Goal: Navigation & Orientation: Find specific page/section

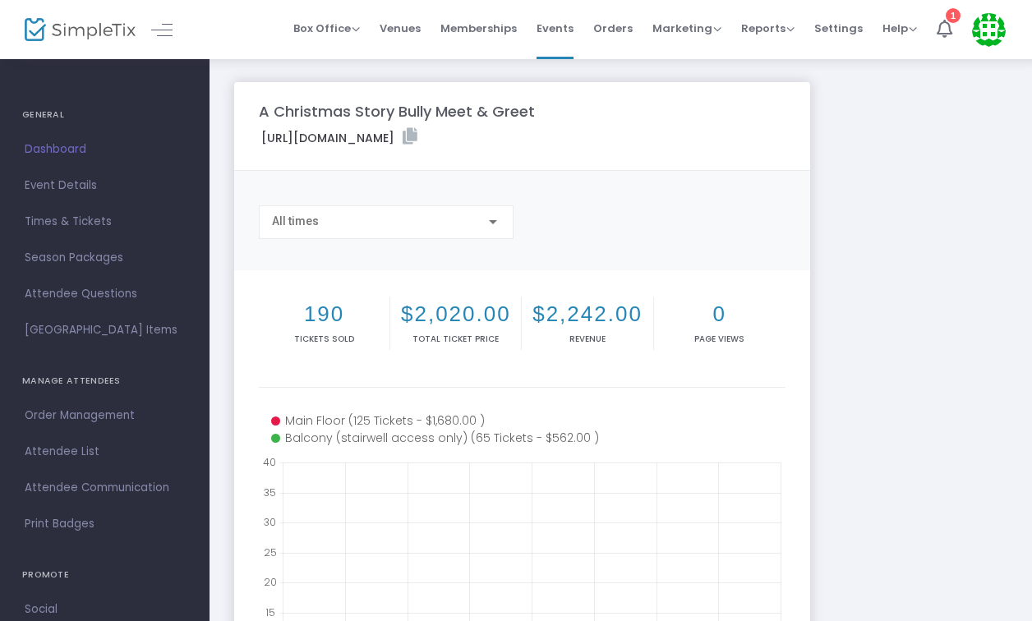
click at [59, 151] on span "Dashboard" at bounding box center [105, 149] width 160 height 21
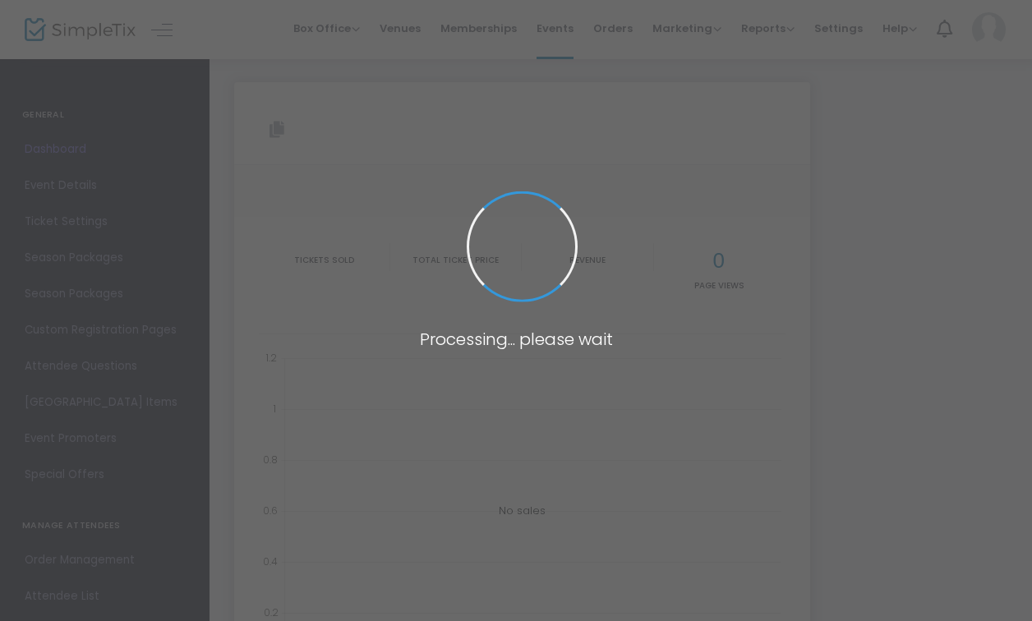
type input "https://www.simpletix.com/e/a-christmas-story-bully-meet-greet-tickets-228206"
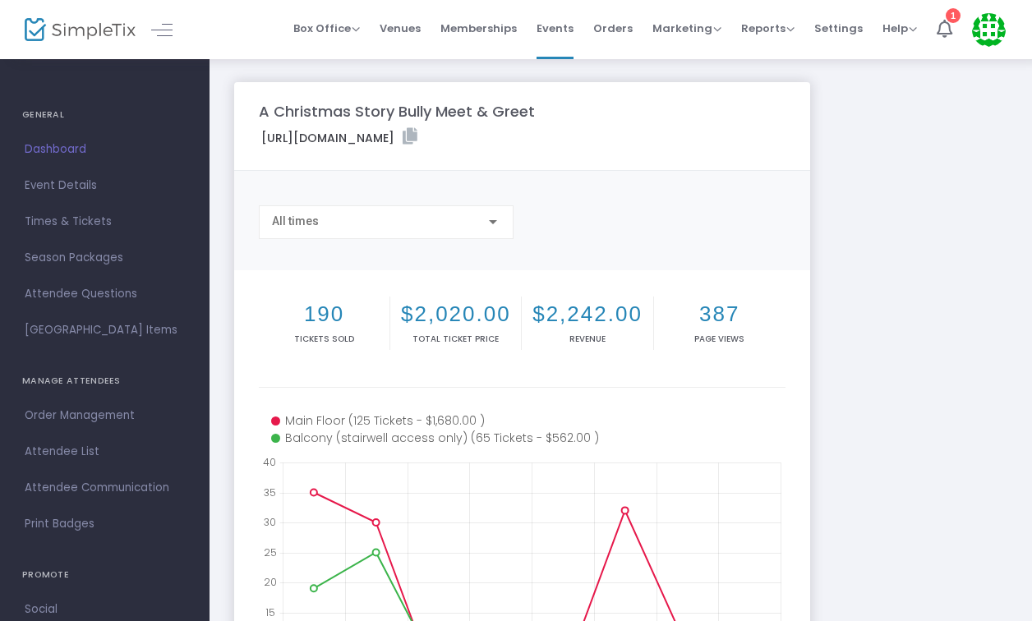
click at [85, 33] on img at bounding box center [80, 30] width 111 height 24
